Goal: Task Accomplishment & Management: Complete application form

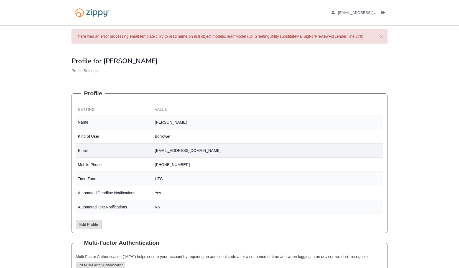
click at [165, 153] on td "[EMAIL_ADDRESS][DOMAIN_NAME]" at bounding box center [268, 151] width 231 height 14
click at [381, 12] on ul "[EMAIL_ADDRESS][DOMAIN_NAME] Logout" at bounding box center [357, 12] width 62 height 5
click at [383, 12] on icon "Log out" at bounding box center [384, 13] width 4 height 4
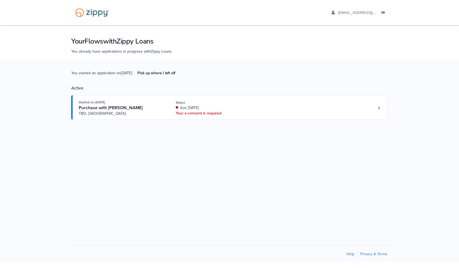
drag, startPoint x: 63, startPoint y: 70, endPoint x: 138, endPoint y: 74, distance: 75.5
click at [138, 74] on div "You started an application on Aug. 9th . Pick up where I left off Active Starte…" at bounding box center [229, 97] width 459 height 75
click at [401, 69] on div "You started an application on Aug. 9th . Pick up where I left off Active Starte…" at bounding box center [229, 97] width 459 height 75
click at [382, 12] on icon "Log out" at bounding box center [384, 13] width 4 height 4
